Goal: Transaction & Acquisition: Download file/media

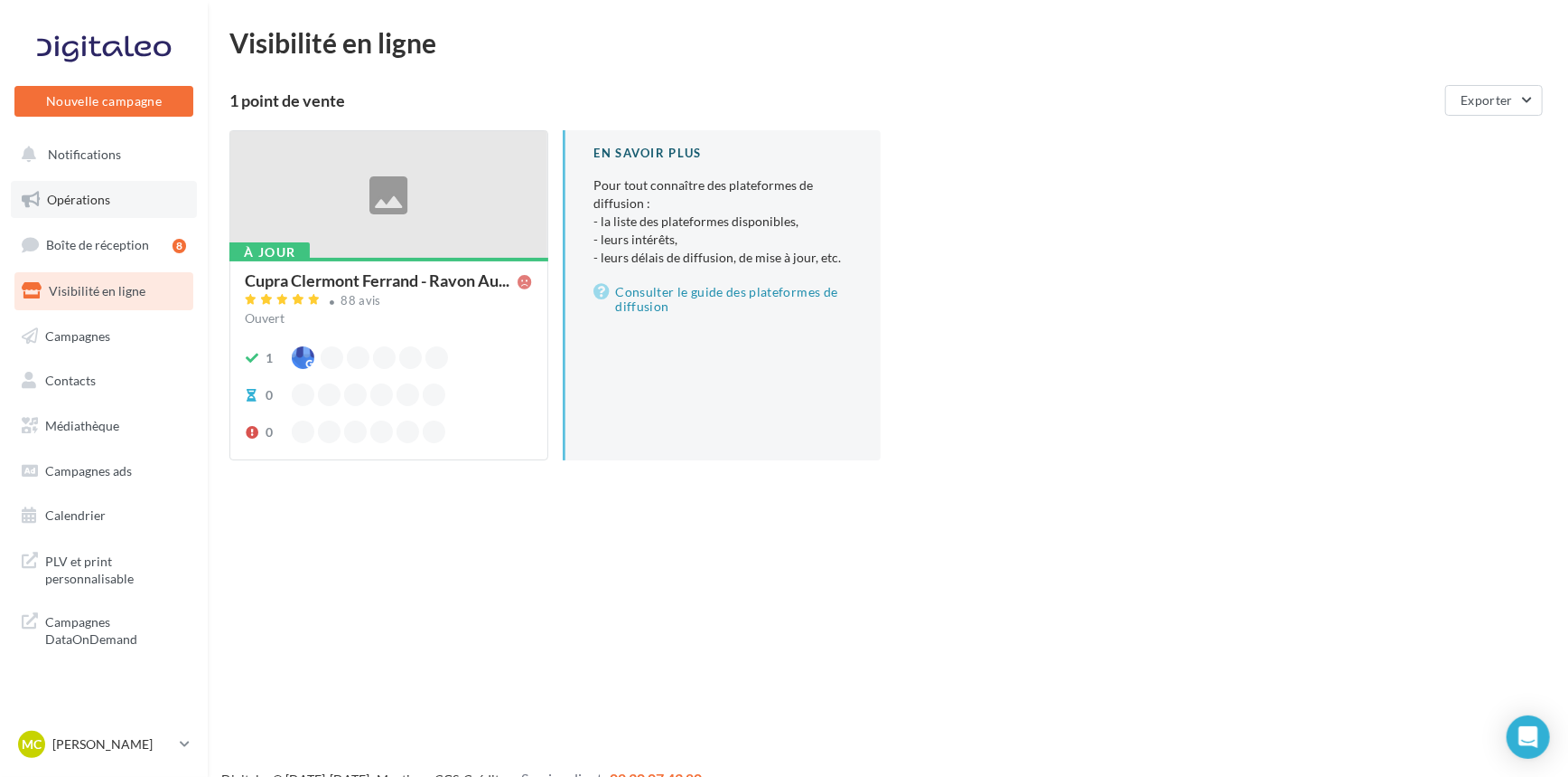
click at [88, 201] on span "Opérations" at bounding box center [79, 199] width 64 height 15
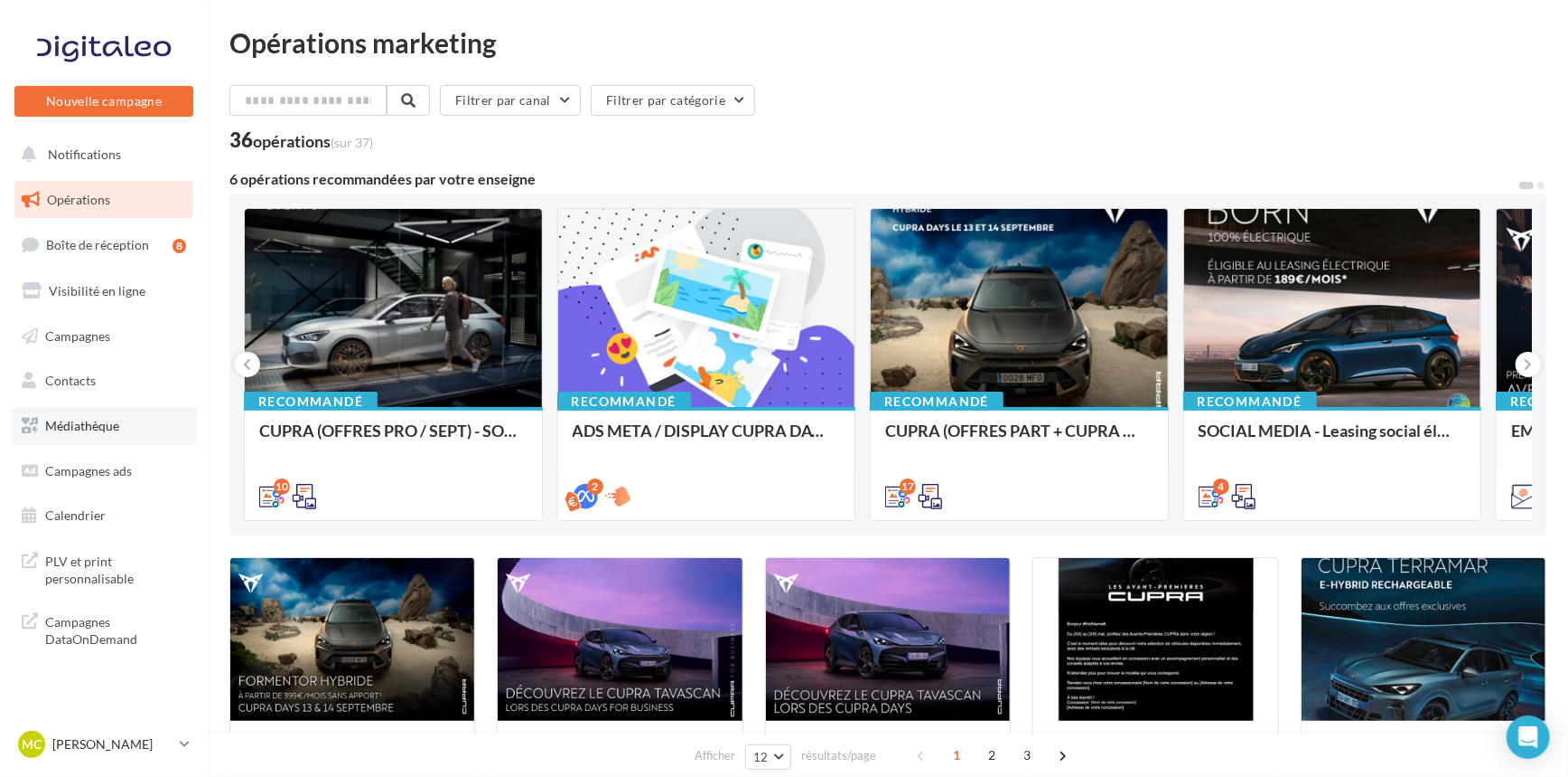
click at [87, 426] on span "Médiathèque" at bounding box center [81, 425] width 74 height 15
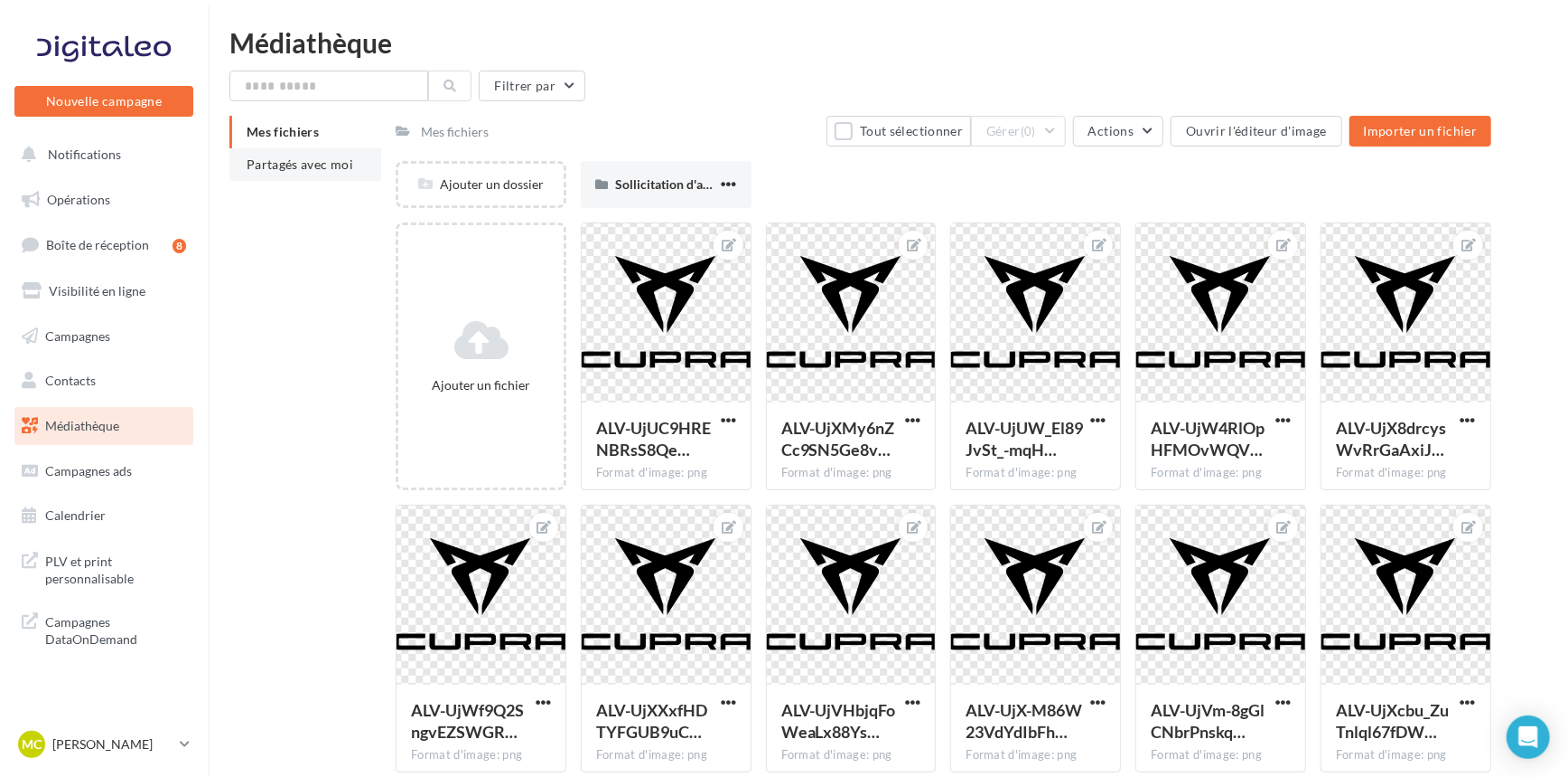
click at [284, 167] on span "Partagés avec moi" at bounding box center [300, 164] width 107 height 15
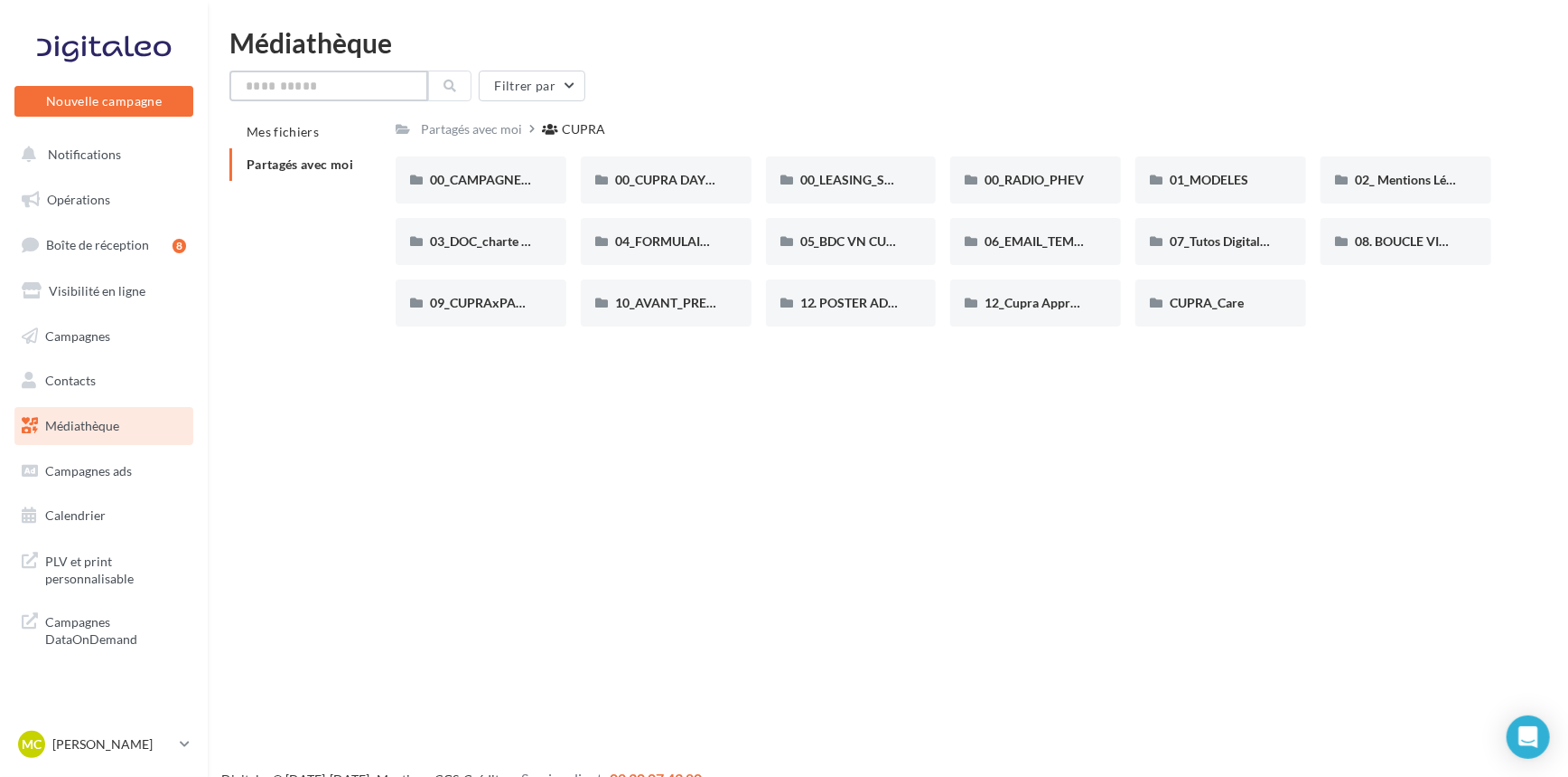
click at [288, 93] on input "text" at bounding box center [328, 85] width 198 height 31
click at [443, 81] on icon at bounding box center [450, 86] width 13 height 13
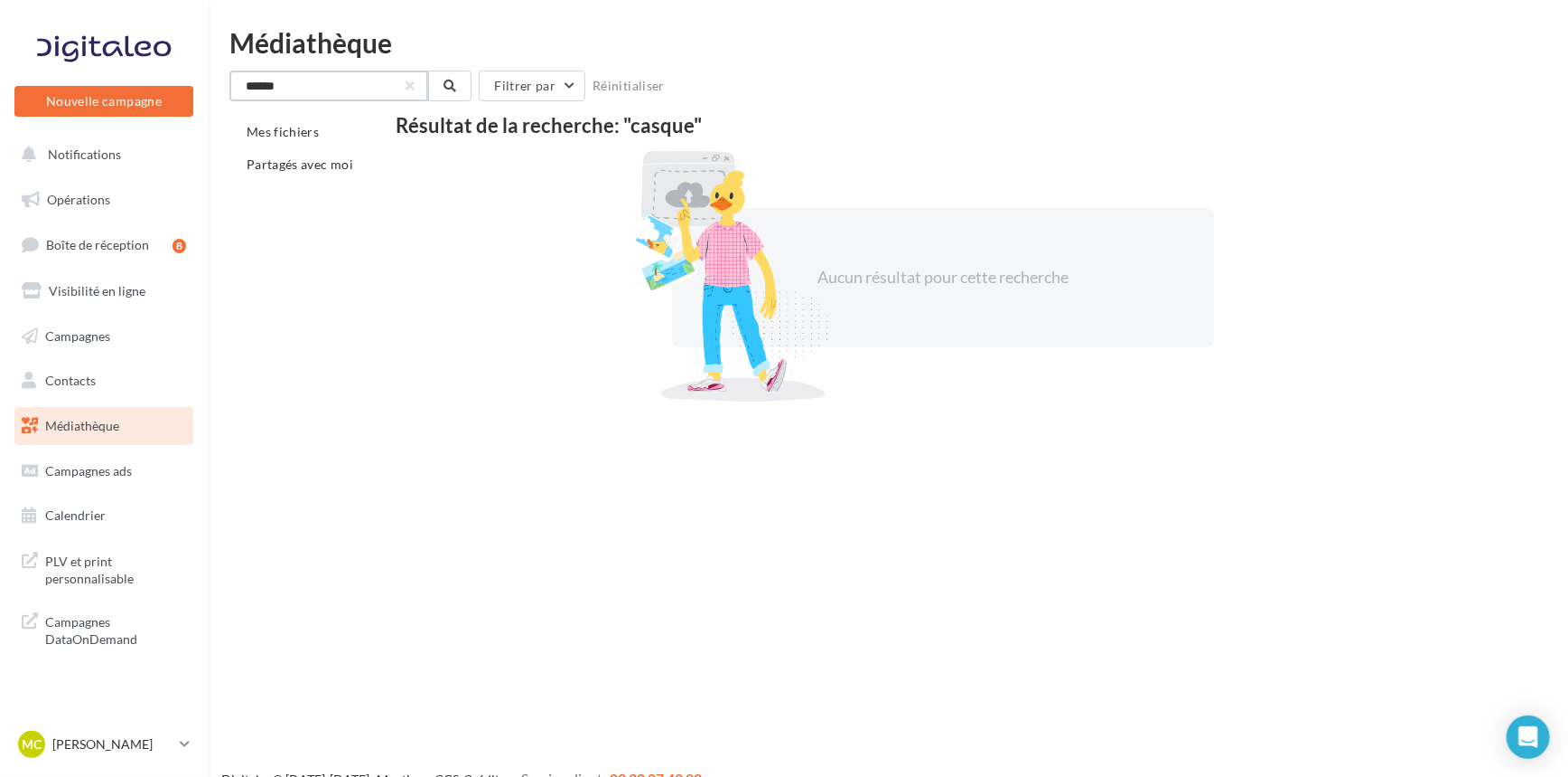
click at [348, 98] on input "******" at bounding box center [328, 85] width 198 height 31
click at [348, 97] on input "******" at bounding box center [328, 85] width 198 height 31
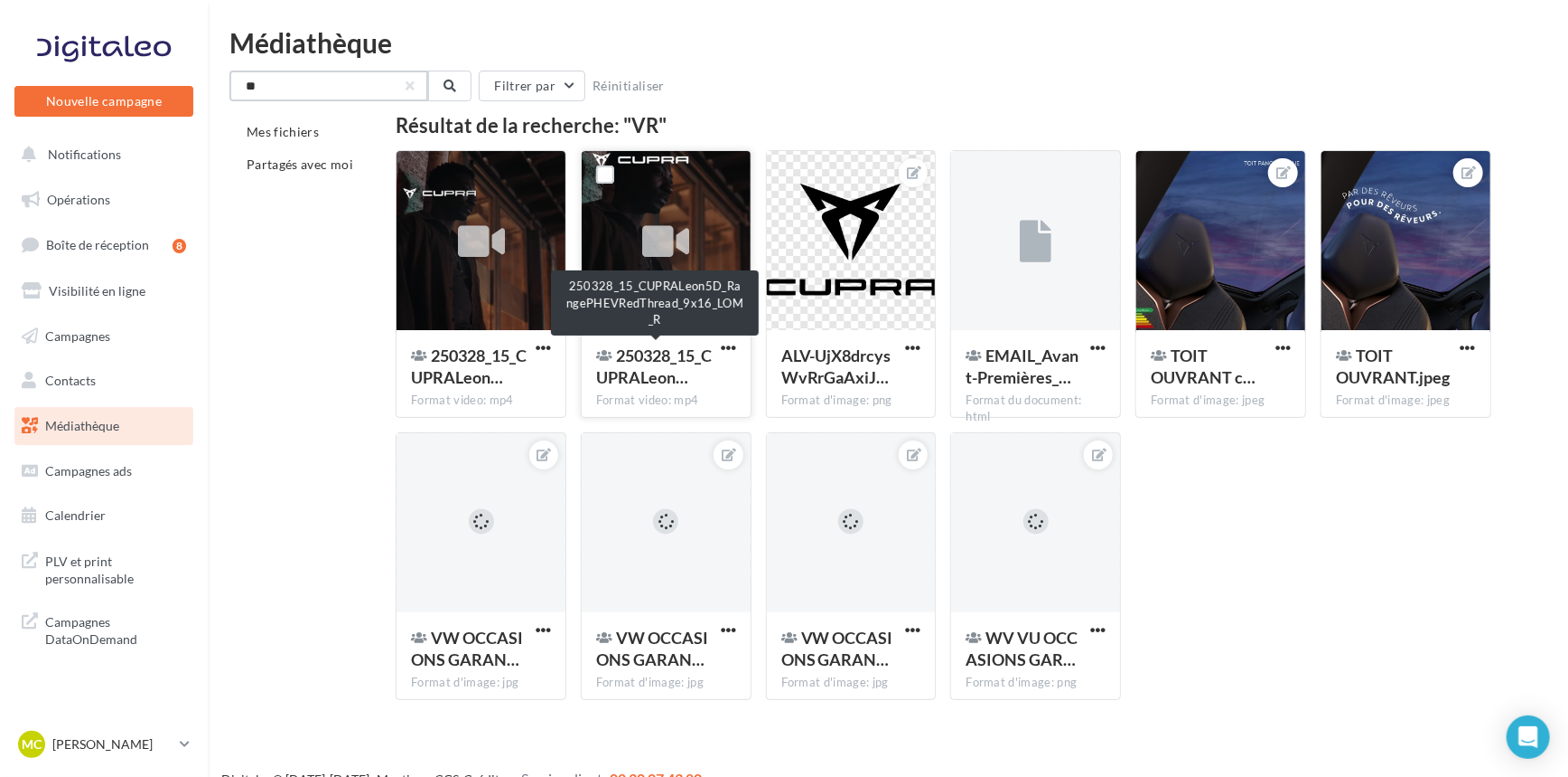
type input "**"
click at [691, 359] on span "250328_15_CUPRALeon…" at bounding box center [654, 366] width 116 height 41
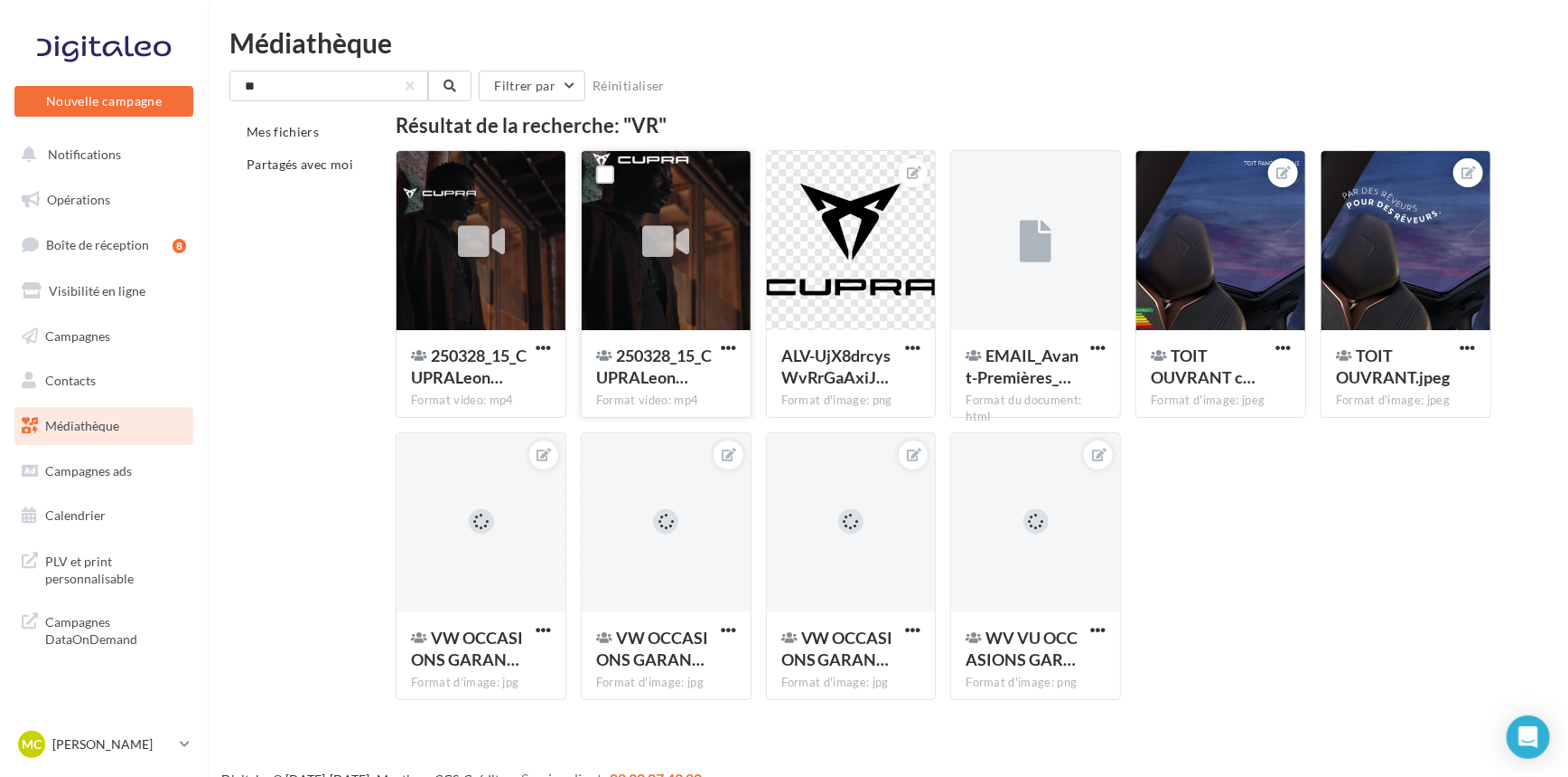
click at [694, 266] on div at bounding box center [666, 241] width 169 height 181
click at [718, 344] on button "button" at bounding box center [729, 348] width 22 height 18
click at [681, 388] on button "Télécharger" at bounding box center [649, 384] width 181 height 47
click at [78, 155] on span "Notifications" at bounding box center [84, 154] width 73 height 15
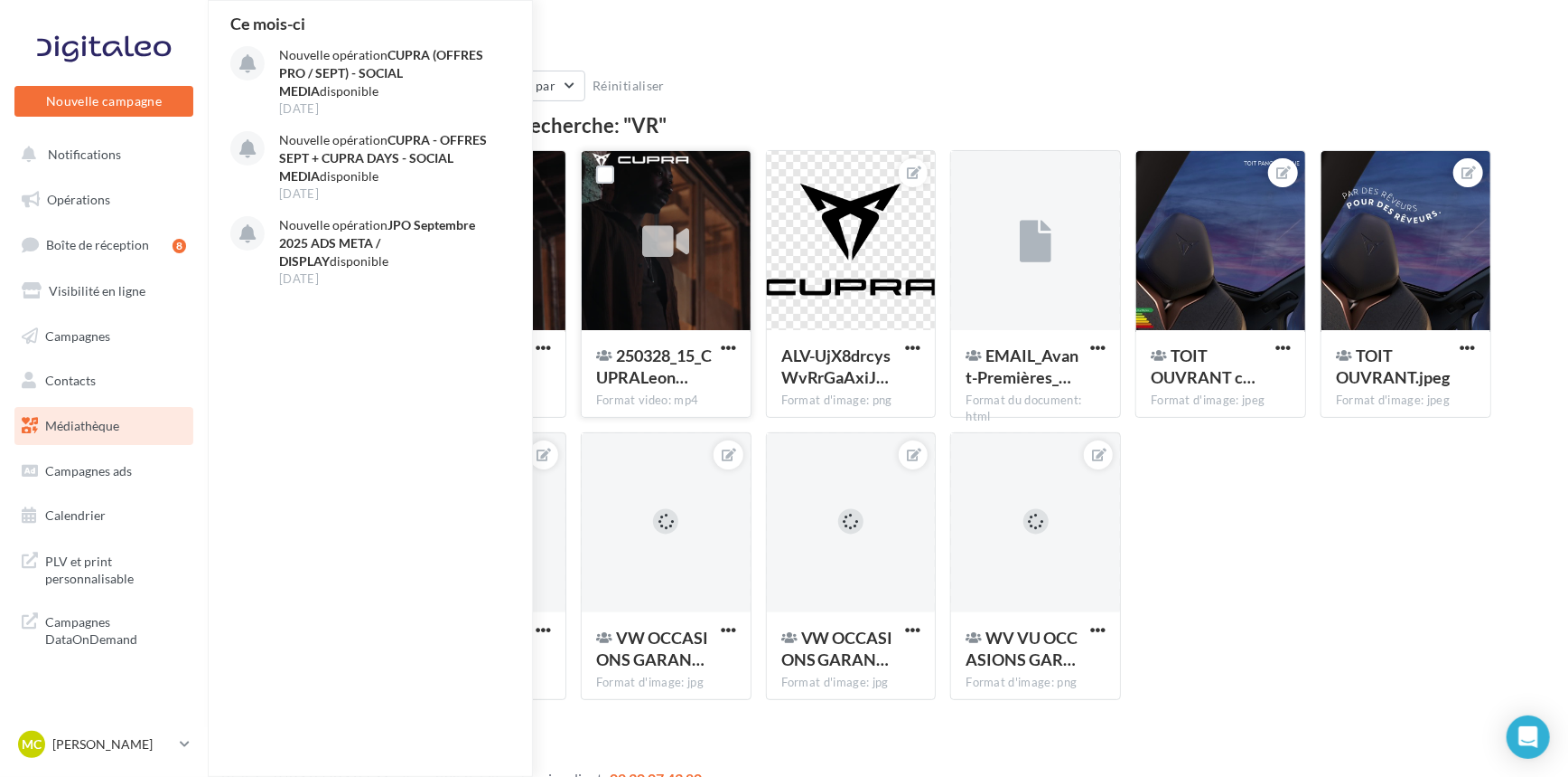
click at [1256, 617] on div "250328_15_CUPRALeon… Format video: mp4 250328_15_CUPRALeon5D_RangePHEVRedThread…" at bounding box center [951, 432] width 1110 height 564
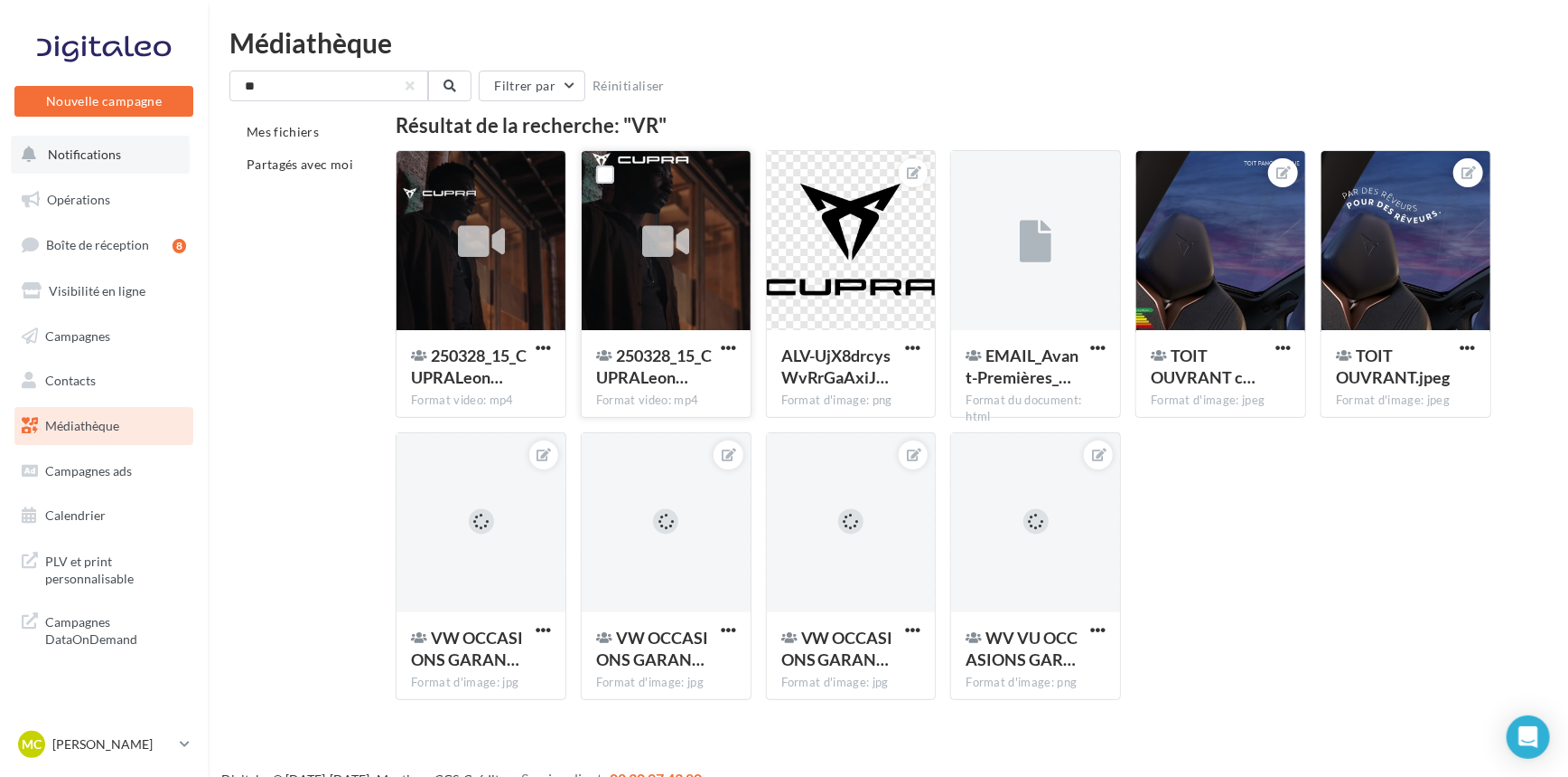
click at [57, 145] on button "Notifications" at bounding box center [100, 154] width 179 height 38
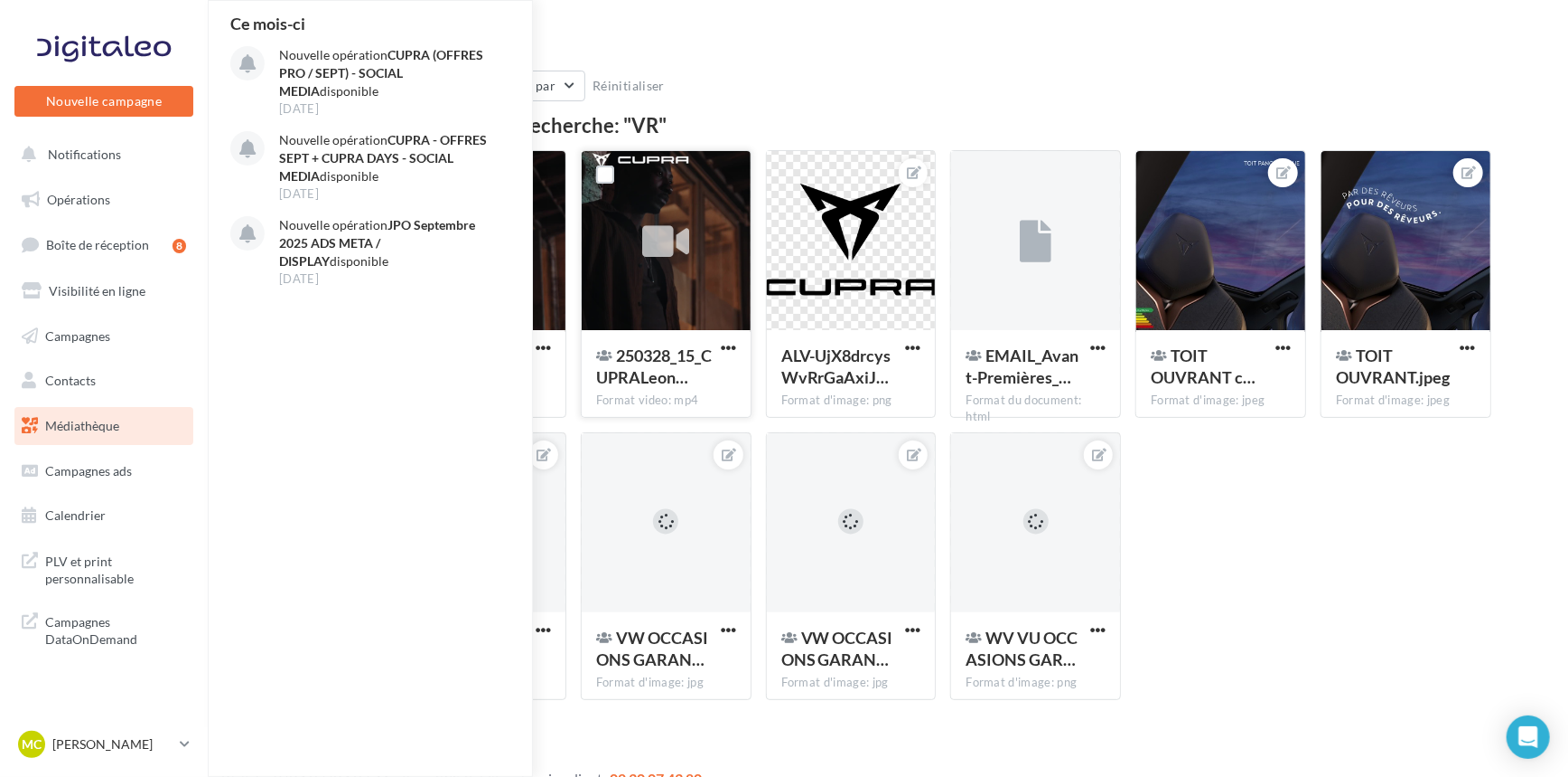
click at [1224, 593] on div "250328_15_CUPRALeon… Format video: mp4 250328_15_CUPRALeon5D_RangePHEVRedThread…" at bounding box center [951, 432] width 1110 height 564
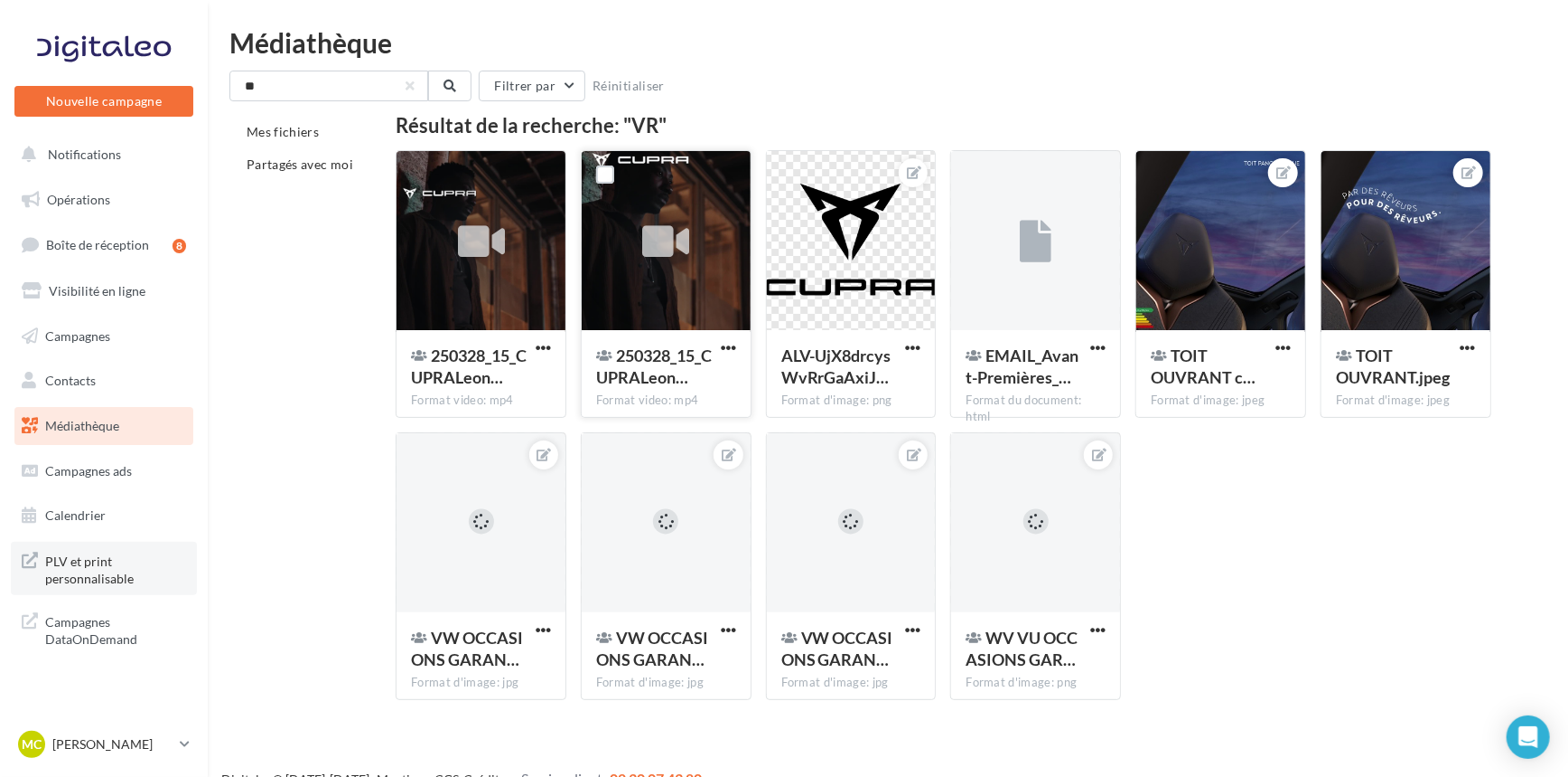
click at [72, 586] on span "PLV et print personnalisable" at bounding box center [115, 568] width 141 height 39
click at [114, 567] on span "PLV et print personnalisable" at bounding box center [115, 568] width 141 height 39
